Goal: Task Accomplishment & Management: Manage account settings

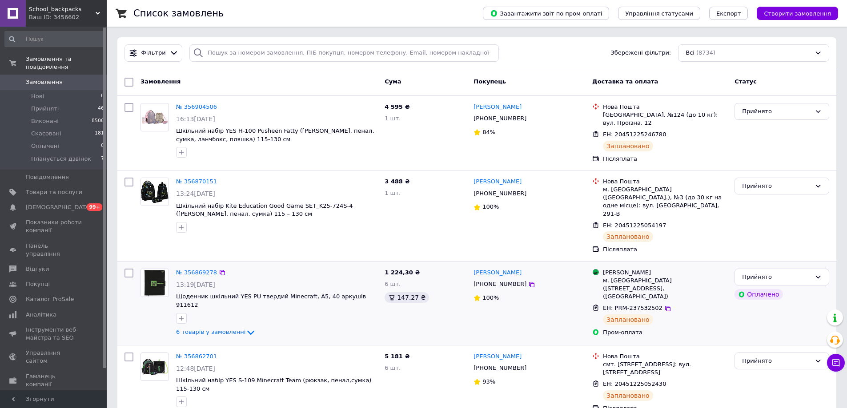
click at [199, 269] on link "№ 356869278" at bounding box center [196, 272] width 41 height 7
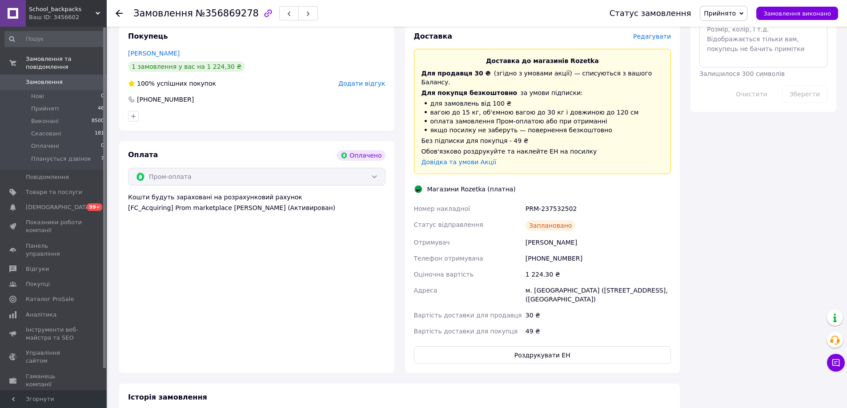
scroll to position [800, 0]
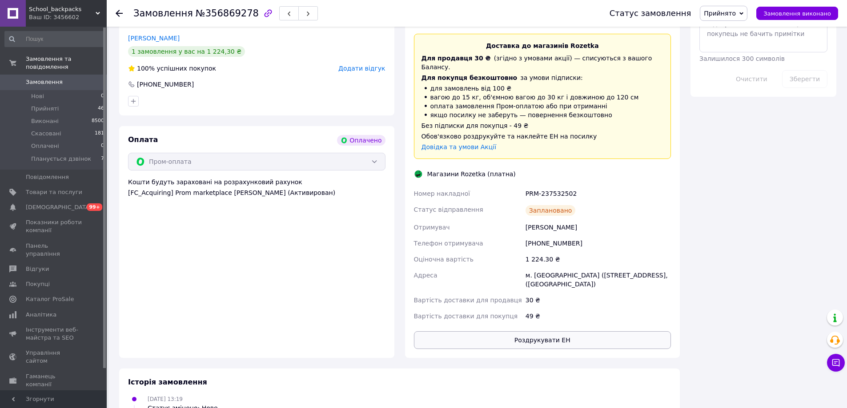
click at [546, 332] on button "Роздрукувати ЕН" at bounding box center [542, 341] width 257 height 18
click at [58, 104] on li "Прийняті 46" at bounding box center [54, 109] width 109 height 12
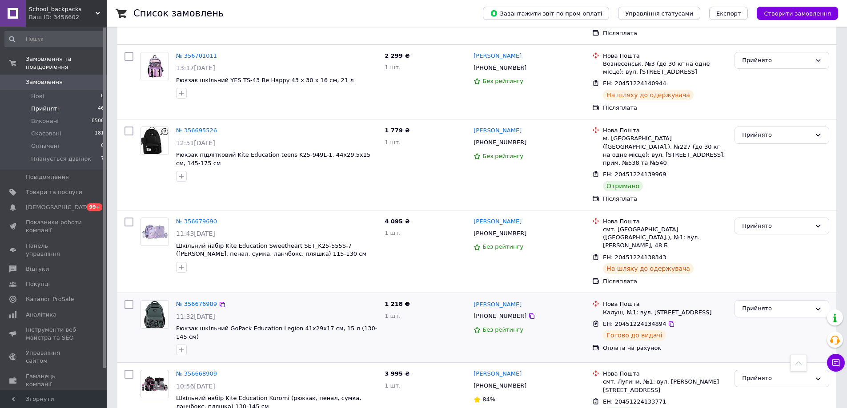
scroll to position [1131, 0]
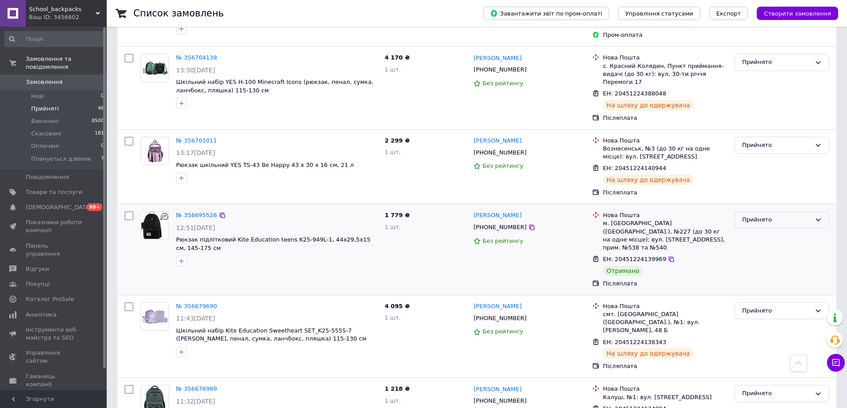
click at [772, 216] on div "Прийнято" at bounding box center [776, 220] width 69 height 9
click at [772, 231] on li "Виконано" at bounding box center [782, 239] width 94 height 16
